Goal: Find specific page/section: Find specific page/section

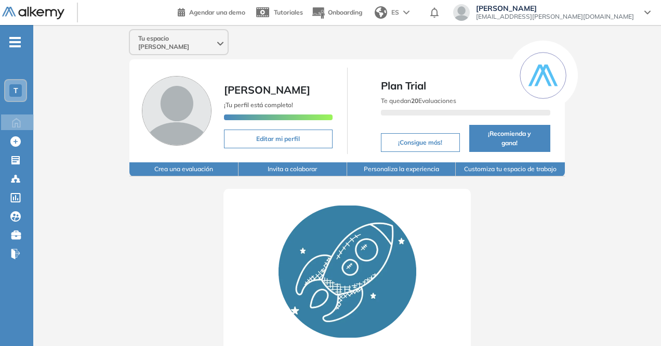
scroll to position [18, 0]
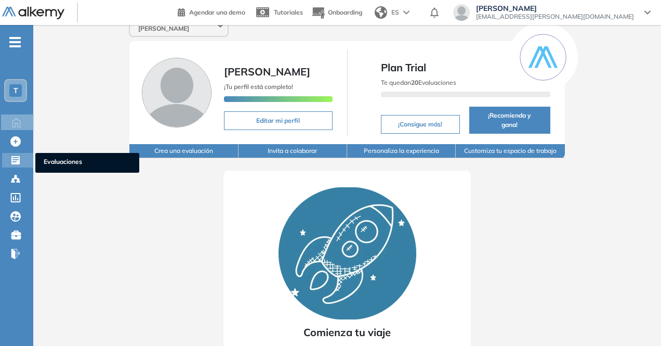
click at [16, 157] on icon at bounding box center [15, 160] width 10 height 10
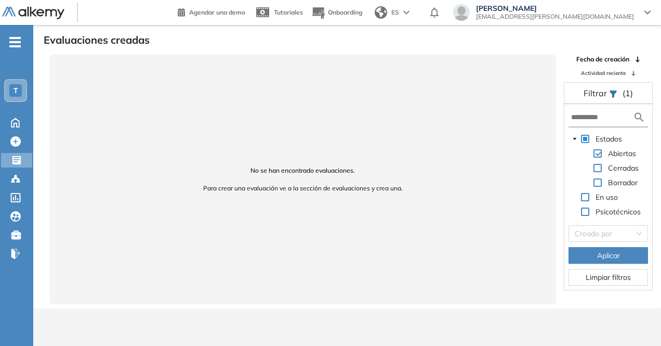
scroll to position [25, 0]
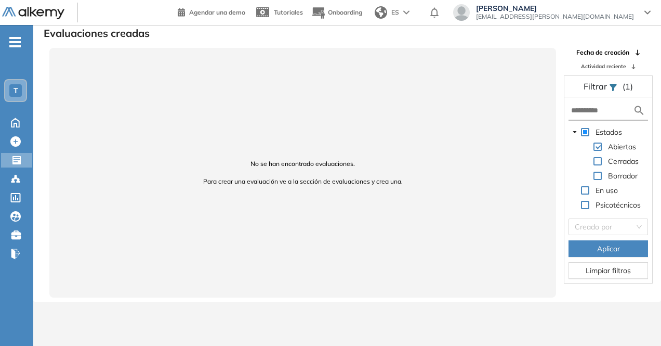
click at [600, 162] on span at bounding box center [598, 161] width 8 height 8
click at [581, 130] on span at bounding box center [585, 132] width 8 height 8
click at [577, 131] on span at bounding box center [575, 132] width 12 height 12
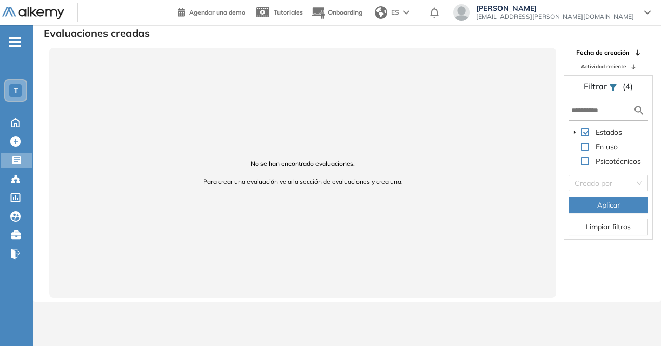
click at [582, 147] on span at bounding box center [585, 146] width 8 height 8
click at [585, 160] on span at bounding box center [585, 161] width 8 height 8
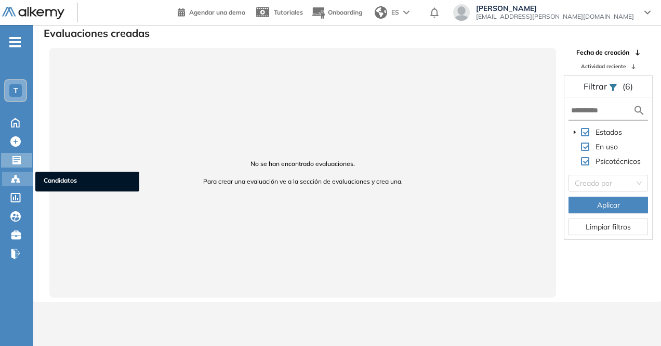
click at [18, 178] on circle at bounding box center [18, 179] width 2 height 2
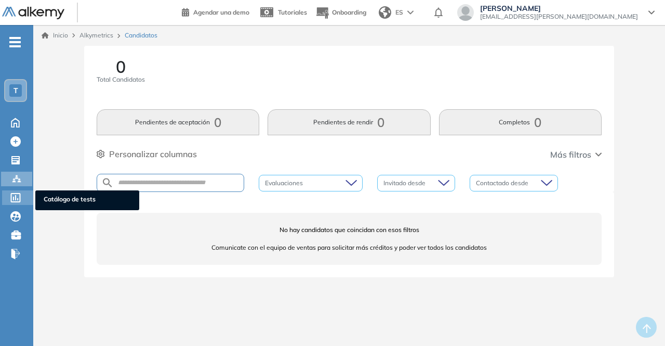
click at [24, 196] on div "Catálogo de tests Catálogo de tests" at bounding box center [17, 197] width 31 height 15
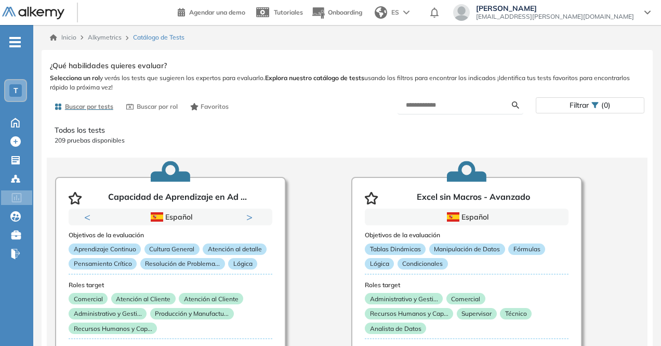
click at [265, 149] on div "Todos los tests 209 pruebas disponibles Capacidad de Aprendizaje en Ad ... Prev…" at bounding box center [347, 232] width 610 height 232
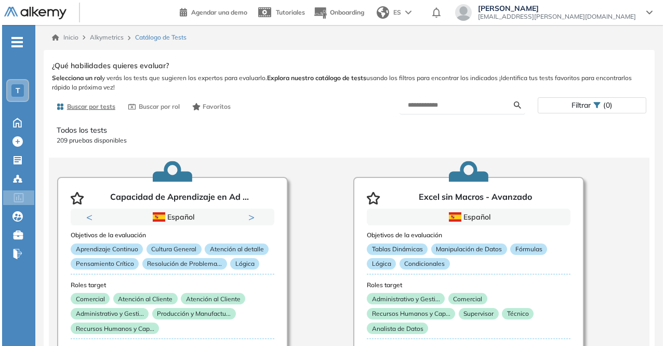
scroll to position [22, 0]
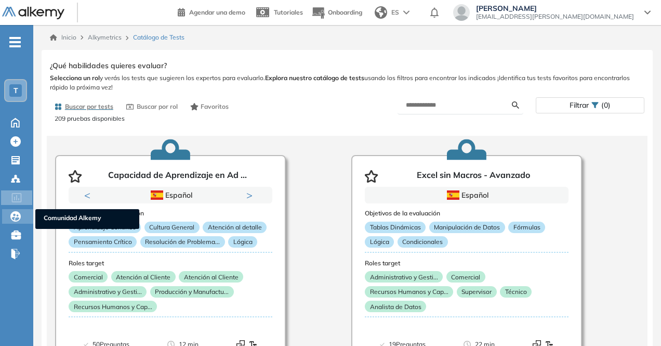
click at [17, 217] on icon at bounding box center [15, 216] width 10 height 10
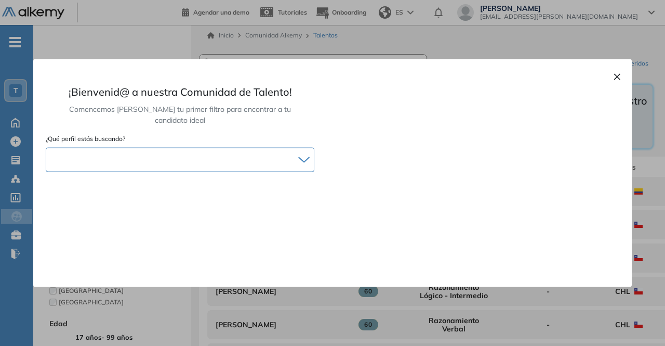
click at [253, 152] on div at bounding box center [180, 159] width 268 height 15
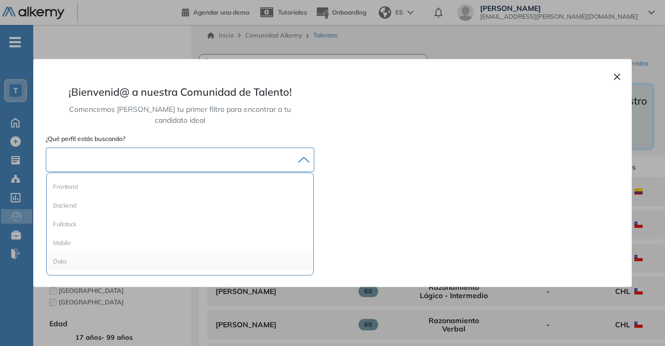
click at [277, 256] on li "Data" at bounding box center [180, 261] width 258 height 10
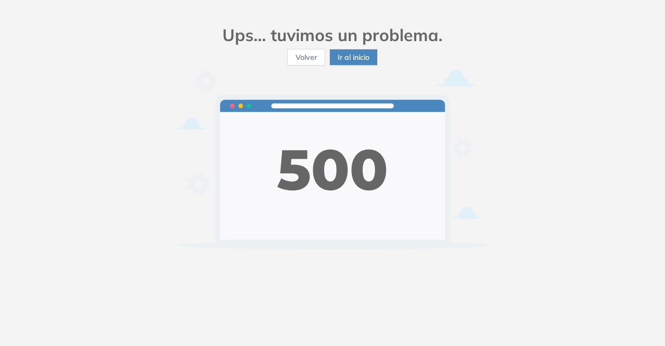
click at [320, 60] on button "Volver" at bounding box center [306, 57] width 38 height 17
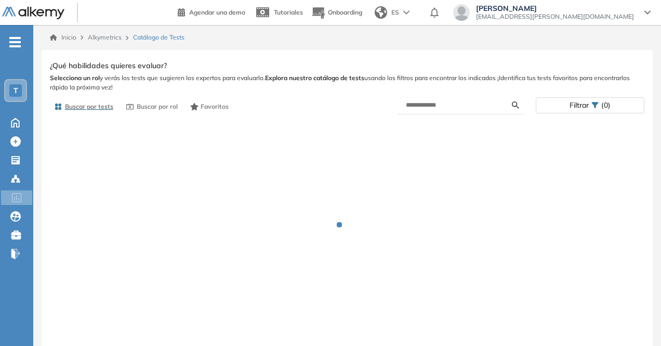
click at [9, 41] on icon "-" at bounding box center [14, 42] width 11 height 2
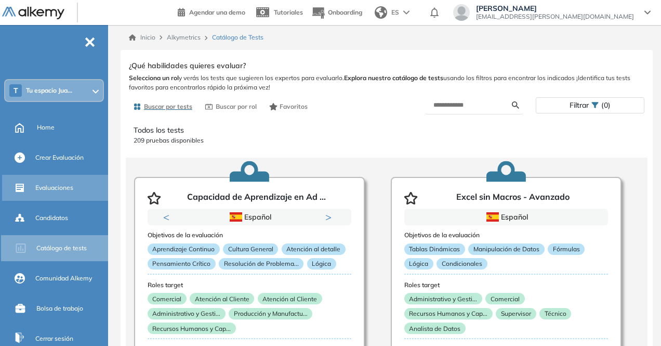
click at [64, 187] on span "Evaluaciones" at bounding box center [54, 187] width 38 height 9
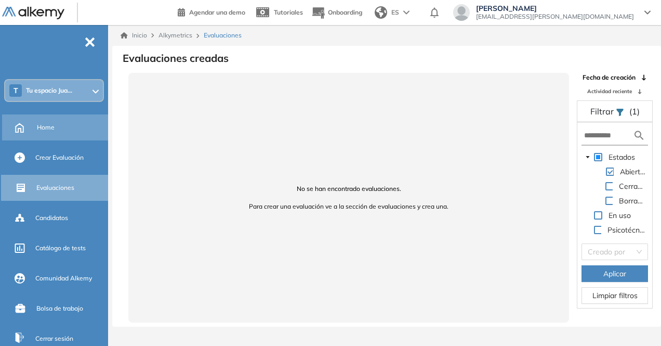
click at [37, 128] on span "Home" at bounding box center [46, 127] width 18 height 9
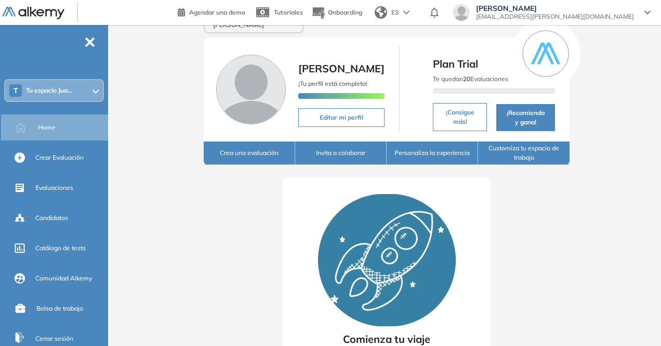
scroll to position [21, 0]
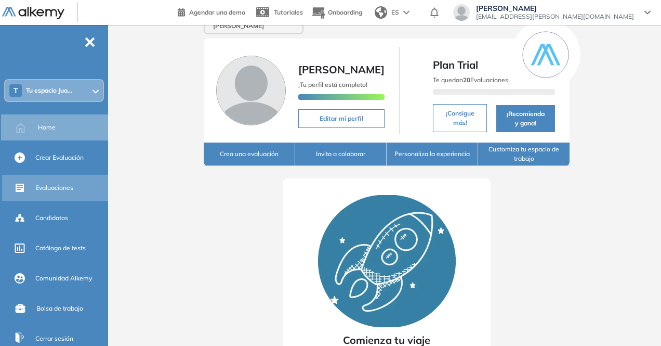
click at [61, 189] on span "Evaluaciones" at bounding box center [54, 187] width 38 height 9
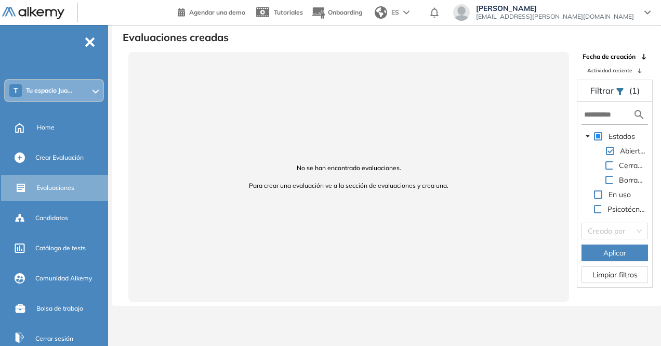
scroll to position [25, 0]
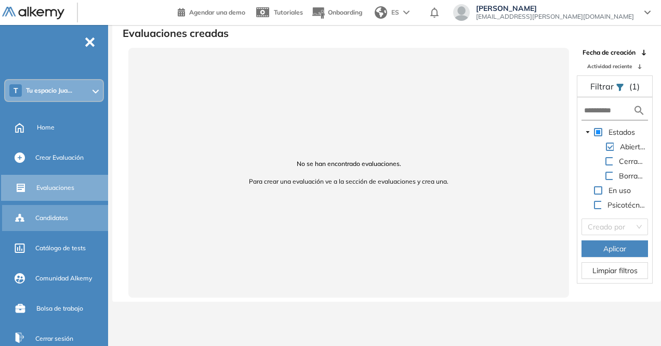
click at [54, 214] on span "Candidatos" at bounding box center [51, 217] width 33 height 9
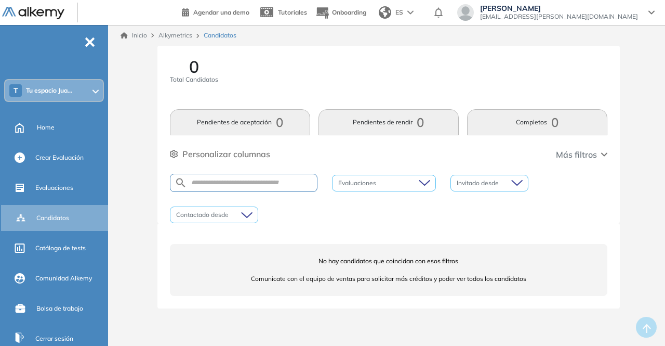
click at [266, 123] on button "Pendientes de aceptación 0" at bounding box center [240, 122] width 140 height 26
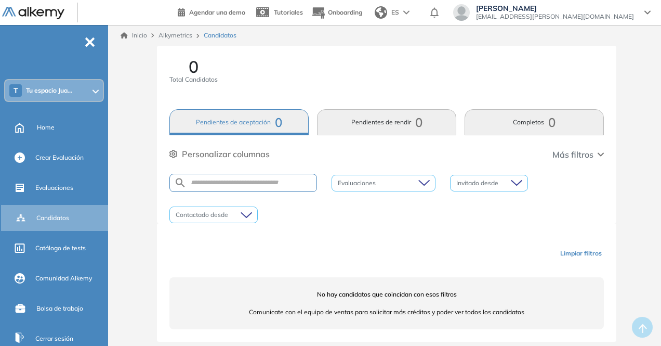
click at [345, 127] on button "Pendientes de rendir 0" at bounding box center [386, 122] width 139 height 26
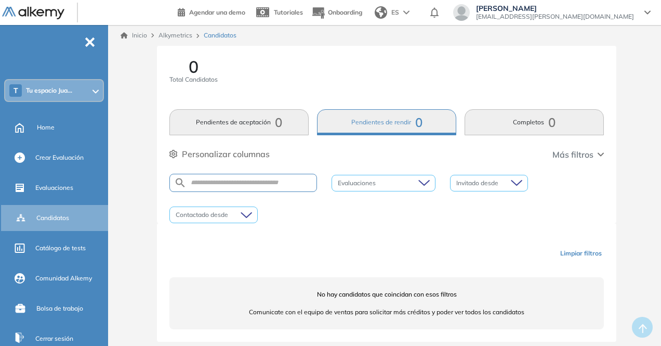
click at [503, 123] on button "Completos 0" at bounding box center [534, 122] width 139 height 26
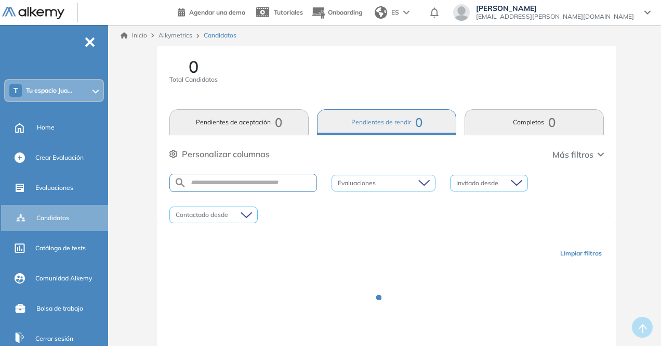
scroll to position [20, 0]
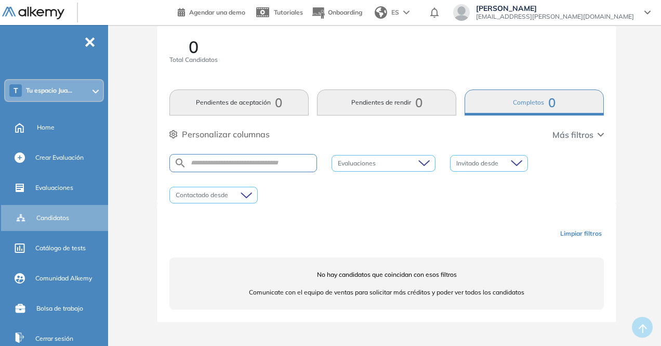
click at [243, 198] on input "search" at bounding box center [210, 195] width 69 height 16
